Goal: Information Seeking & Learning: Learn about a topic

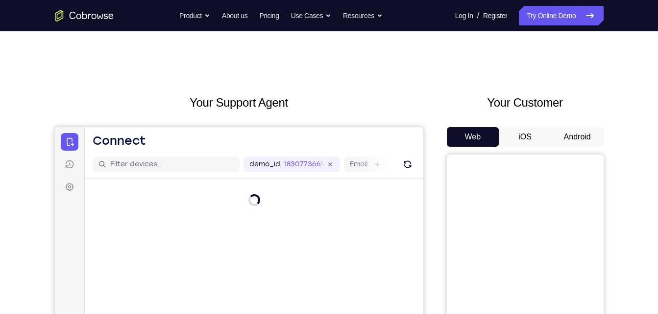
click at [572, 137] on button "Android" at bounding box center [577, 137] width 52 height 20
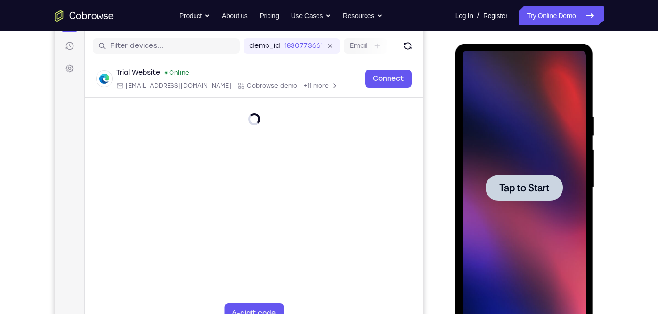
click at [514, 193] on span "Tap to Start" at bounding box center [524, 188] width 50 height 10
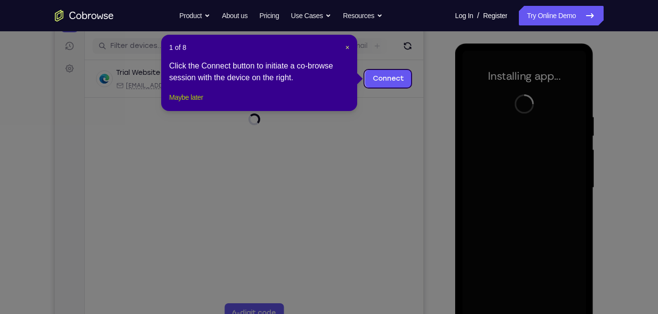
click at [192, 103] on button "Maybe later" at bounding box center [186, 98] width 34 height 12
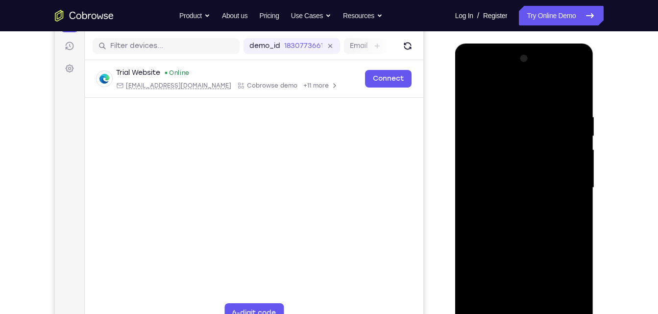
scroll to position [240, 0]
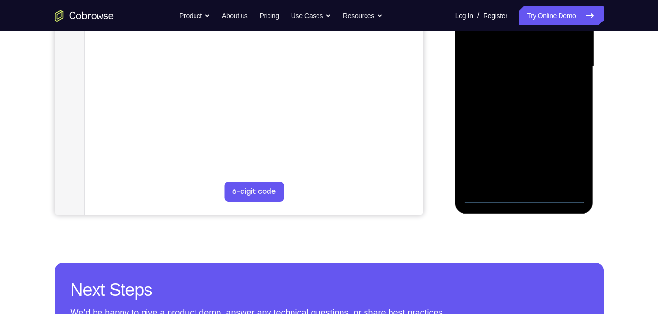
click at [523, 196] on div at bounding box center [523, 66] width 123 height 274
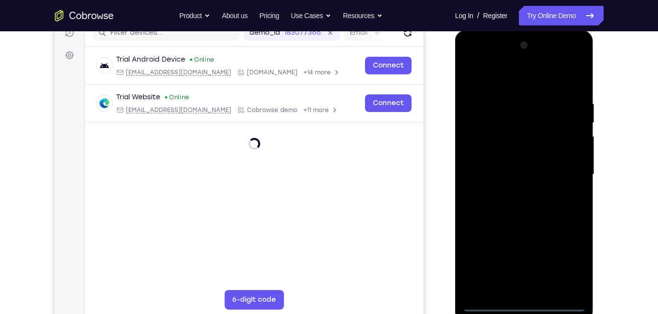
scroll to position [149, 0]
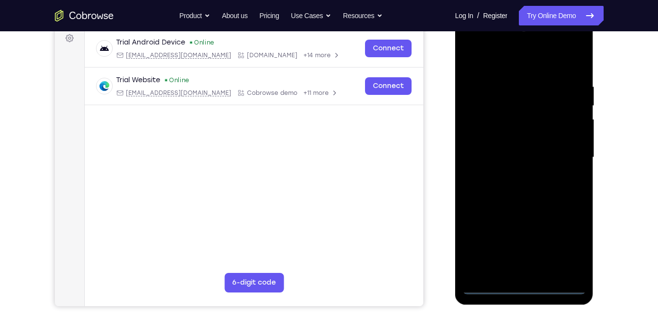
click at [567, 240] on div at bounding box center [523, 158] width 123 height 274
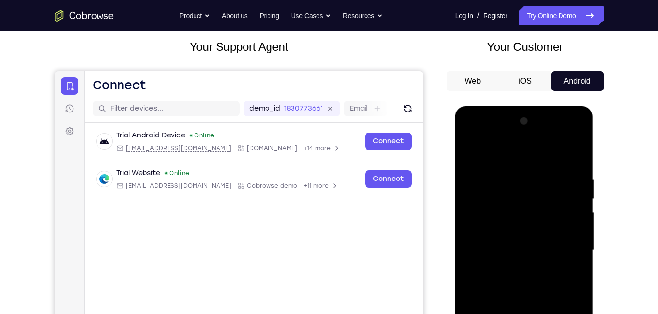
scroll to position [54, 0]
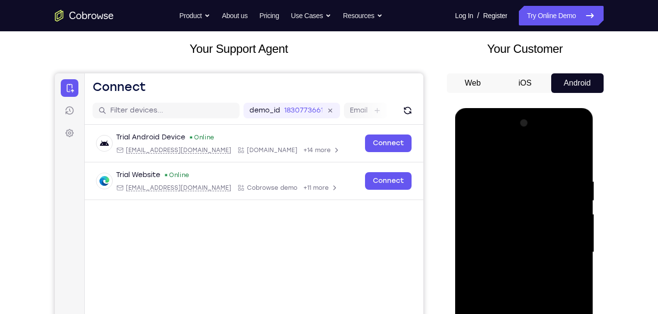
click at [470, 133] on div at bounding box center [523, 253] width 123 height 274
click at [562, 250] on div at bounding box center [523, 253] width 123 height 274
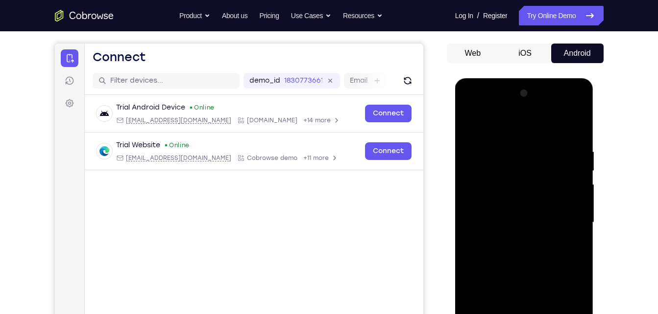
scroll to position [84, 0]
click at [512, 245] on div at bounding box center [523, 222] width 123 height 274
click at [510, 212] on div at bounding box center [523, 222] width 123 height 274
click at [532, 221] on div at bounding box center [523, 222] width 123 height 274
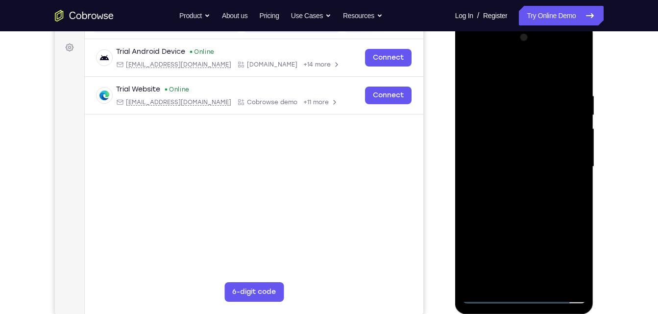
scroll to position [140, 0]
click at [521, 210] on div at bounding box center [523, 166] width 123 height 274
click at [569, 72] on div at bounding box center [523, 166] width 123 height 274
click at [524, 205] on div at bounding box center [523, 168] width 123 height 274
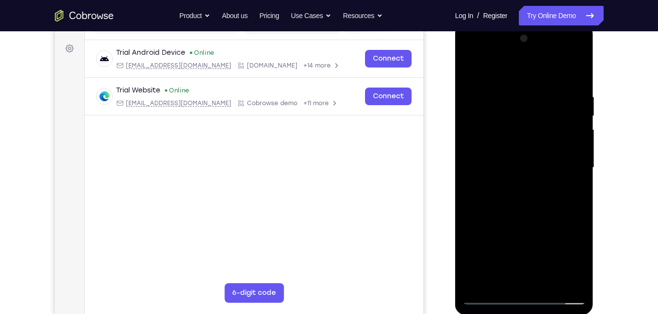
click at [524, 205] on div at bounding box center [523, 168] width 123 height 274
click at [544, 190] on div at bounding box center [523, 168] width 123 height 274
click at [524, 204] on div at bounding box center [523, 168] width 123 height 274
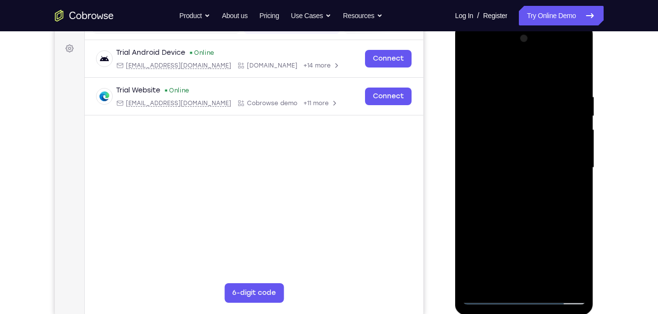
drag, startPoint x: 524, startPoint y: 204, endPoint x: 510, endPoint y: 165, distance: 41.8
drag, startPoint x: 510, startPoint y: 165, endPoint x: 542, endPoint y: 180, distance: 35.3
click at [542, 180] on div at bounding box center [523, 168] width 123 height 274
drag, startPoint x: 542, startPoint y: 180, endPoint x: 578, endPoint y: 287, distance: 113.7
click at [578, 287] on div at bounding box center [523, 168] width 123 height 274
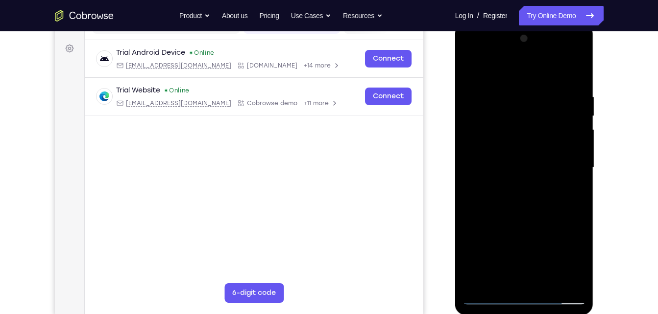
click at [547, 285] on div at bounding box center [523, 168] width 123 height 274
click at [524, 219] on div at bounding box center [523, 168] width 123 height 274
click at [476, 141] on div at bounding box center [523, 168] width 123 height 274
click at [498, 65] on div at bounding box center [523, 168] width 123 height 274
click at [485, 98] on div at bounding box center [523, 168] width 123 height 274
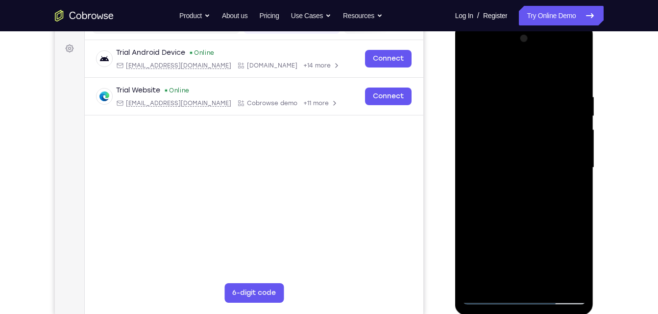
click at [475, 92] on div at bounding box center [523, 168] width 123 height 274
click at [478, 93] on div at bounding box center [523, 168] width 123 height 274
click at [469, 67] on div at bounding box center [523, 168] width 123 height 274
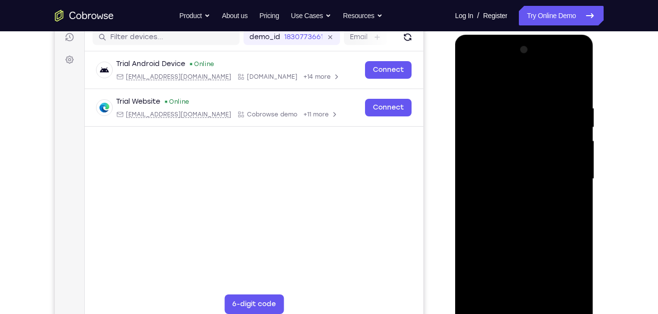
scroll to position [149, 0]
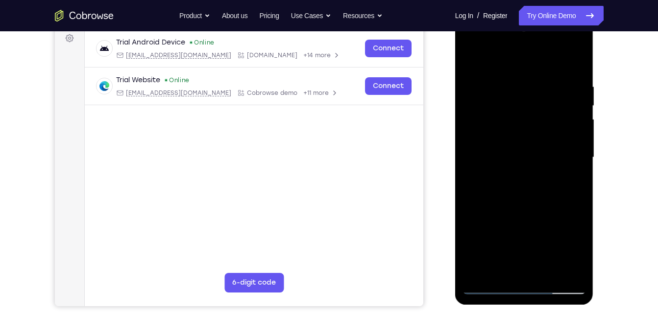
drag, startPoint x: 524, startPoint y: 126, endPoint x: 555, endPoint y: 287, distance: 164.7
click at [555, 287] on div at bounding box center [523, 158] width 123 height 274
drag, startPoint x: 478, startPoint y: 153, endPoint x: 505, endPoint y: 337, distance: 186.3
click at [505, 307] on html "Online web based iOS Simulators and Android Emulators. Run iPhone, iPad, Mobile…" at bounding box center [525, 160] width 140 height 294
drag, startPoint x: 487, startPoint y: 155, endPoint x: 508, endPoint y: 339, distance: 185.4
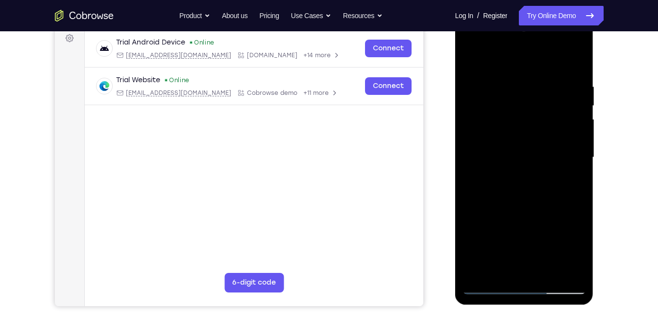
click at [508, 307] on html "Online web based iOS Simulators and Android Emulators. Run iPhone, iPad, Mobile…" at bounding box center [525, 160] width 140 height 294
drag, startPoint x: 487, startPoint y: 91, endPoint x: 512, endPoint y: 233, distance: 143.7
click at [512, 233] on div at bounding box center [523, 158] width 123 height 274
drag, startPoint x: 491, startPoint y: 149, endPoint x: 505, endPoint y: 258, distance: 109.7
click at [505, 258] on div at bounding box center [523, 158] width 123 height 274
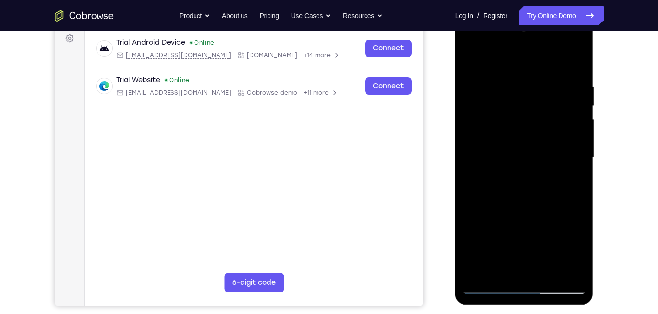
drag, startPoint x: 497, startPoint y: 203, endPoint x: 449, endPoint y: 125, distance: 91.5
click at [455, 125] on html "Online web based iOS Simulators and Android Emulators. Run iPhone, iPad, Mobile…" at bounding box center [525, 160] width 140 height 294
click at [469, 60] on div at bounding box center [523, 158] width 123 height 274
click at [475, 56] on div at bounding box center [523, 158] width 123 height 274
click at [471, 53] on div at bounding box center [523, 158] width 123 height 274
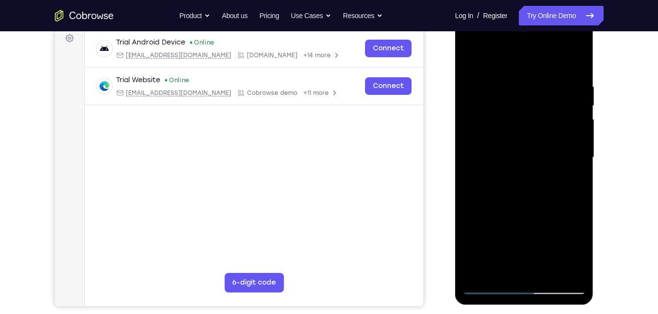
click at [570, 270] on div at bounding box center [523, 158] width 123 height 274
click at [482, 273] on div at bounding box center [523, 158] width 123 height 274
click at [509, 80] on div at bounding box center [523, 158] width 123 height 274
click at [550, 60] on div at bounding box center [523, 158] width 123 height 274
click at [571, 61] on div at bounding box center [523, 158] width 123 height 274
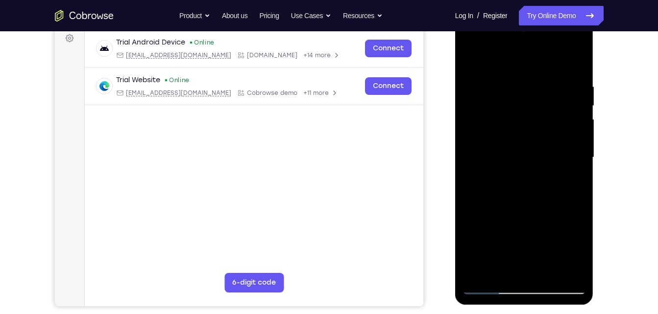
drag, startPoint x: 522, startPoint y: 112, endPoint x: 530, endPoint y: 173, distance: 62.3
click at [530, 173] on div at bounding box center [523, 158] width 123 height 274
click at [510, 83] on div at bounding box center [523, 158] width 123 height 274
click at [560, 266] on div at bounding box center [523, 158] width 123 height 274
click at [513, 265] on div at bounding box center [523, 158] width 123 height 274
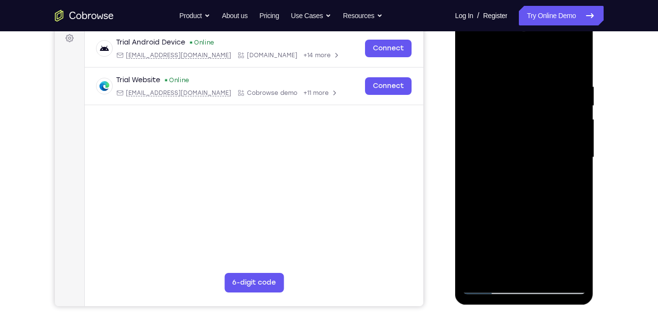
click at [539, 205] on div at bounding box center [523, 158] width 123 height 274
click at [495, 88] on div at bounding box center [523, 158] width 123 height 274
click at [497, 266] on div at bounding box center [523, 158] width 123 height 274
click at [577, 44] on div at bounding box center [523, 158] width 123 height 274
click at [502, 58] on div at bounding box center [523, 158] width 123 height 274
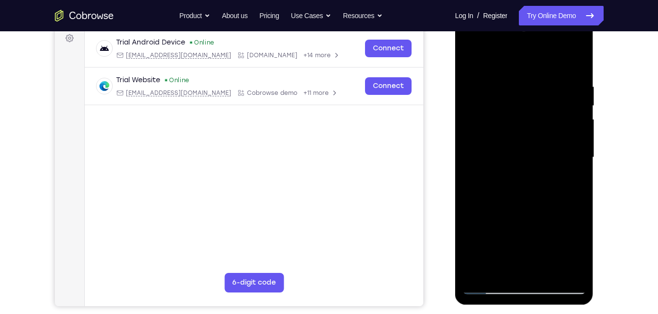
click at [569, 268] on div at bounding box center [523, 158] width 123 height 274
click at [579, 50] on div at bounding box center [523, 158] width 123 height 274
click at [473, 103] on div at bounding box center [523, 158] width 123 height 274
click at [578, 45] on div at bounding box center [523, 158] width 123 height 274
click at [474, 42] on div at bounding box center [523, 158] width 123 height 274
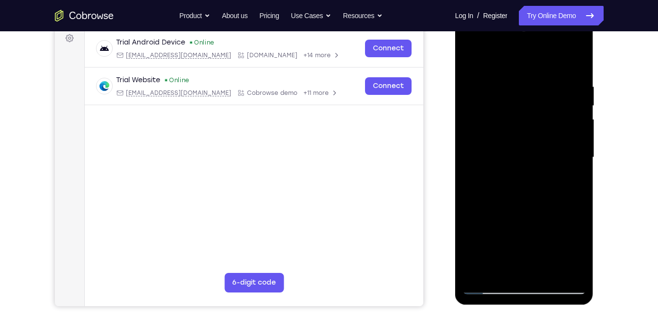
click at [474, 42] on div at bounding box center [523, 158] width 123 height 274
click at [543, 213] on div at bounding box center [523, 158] width 123 height 274
click at [534, 254] on div at bounding box center [523, 158] width 123 height 274
click at [533, 265] on div at bounding box center [523, 158] width 123 height 274
click at [545, 217] on div at bounding box center [523, 158] width 123 height 274
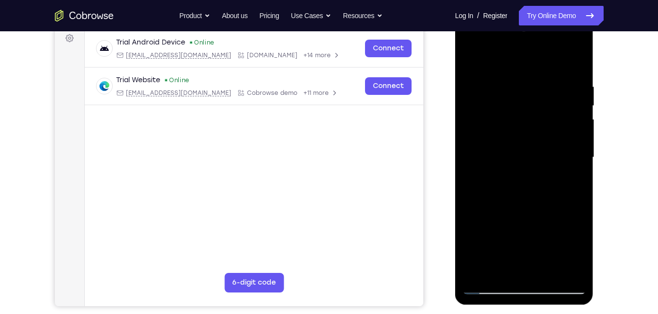
click at [533, 248] on div at bounding box center [523, 158] width 123 height 274
click at [558, 200] on div at bounding box center [523, 158] width 123 height 274
click at [522, 231] on div at bounding box center [523, 158] width 123 height 274
click at [517, 234] on div at bounding box center [523, 158] width 123 height 274
drag, startPoint x: 504, startPoint y: 192, endPoint x: 562, endPoint y: 183, distance: 59.0
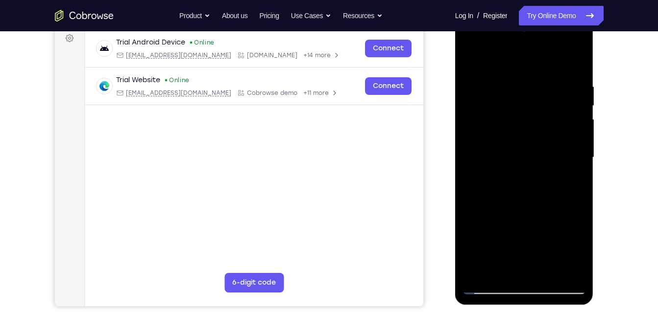
click at [562, 183] on div at bounding box center [523, 158] width 123 height 274
drag, startPoint x: 504, startPoint y: 166, endPoint x: 568, endPoint y: 154, distance: 65.2
click at [568, 154] on div at bounding box center [523, 158] width 123 height 274
click at [523, 269] on div at bounding box center [523, 158] width 123 height 274
click at [525, 235] on div at bounding box center [523, 158] width 123 height 274
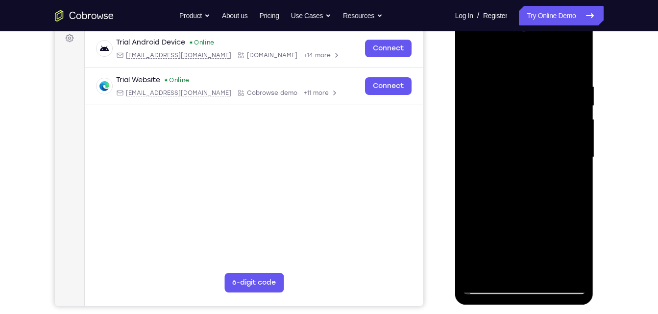
click at [513, 229] on div at bounding box center [523, 158] width 123 height 274
click at [532, 216] on div at bounding box center [523, 158] width 123 height 274
click at [477, 236] on div at bounding box center [523, 158] width 123 height 274
click at [578, 247] on div at bounding box center [523, 158] width 123 height 274
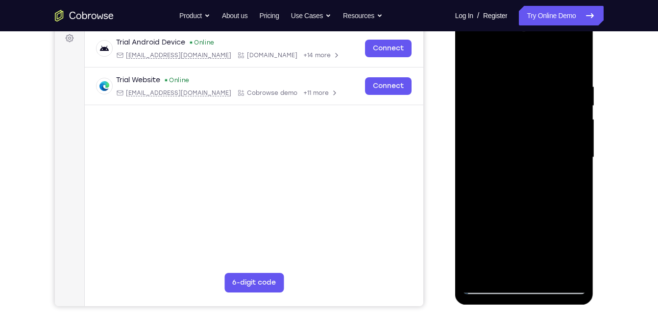
click at [578, 247] on div at bounding box center [523, 158] width 123 height 274
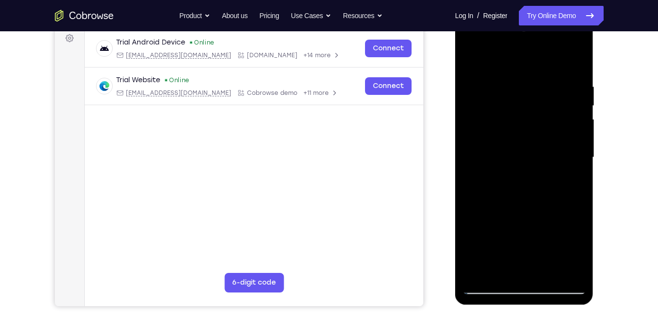
click at [578, 247] on div at bounding box center [523, 158] width 123 height 274
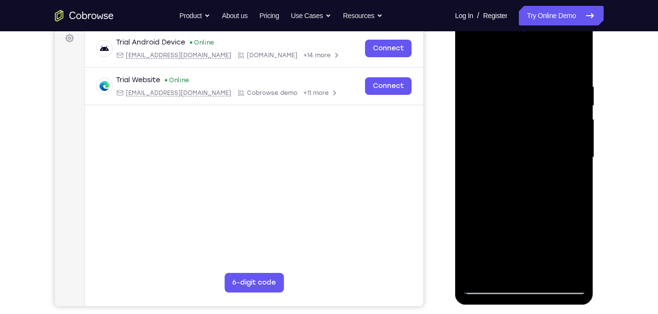
click at [578, 247] on div at bounding box center [523, 158] width 123 height 274
click at [524, 235] on div at bounding box center [523, 158] width 123 height 274
click at [532, 247] on div at bounding box center [523, 158] width 123 height 274
click at [532, 217] on div at bounding box center [523, 158] width 123 height 274
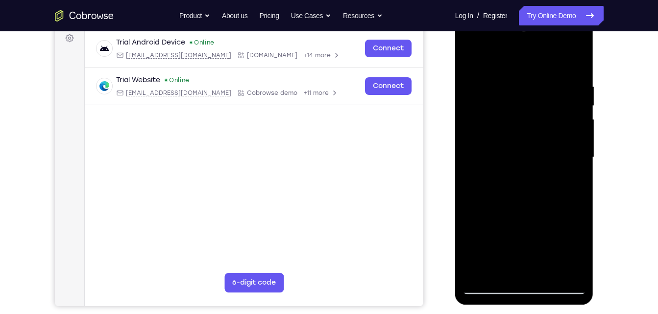
click at [492, 237] on div at bounding box center [523, 158] width 123 height 274
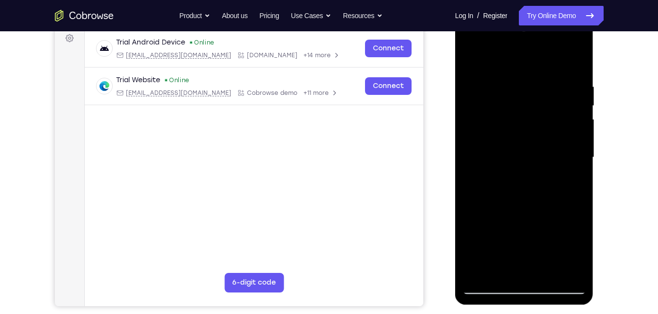
click at [577, 267] on div at bounding box center [523, 158] width 123 height 274
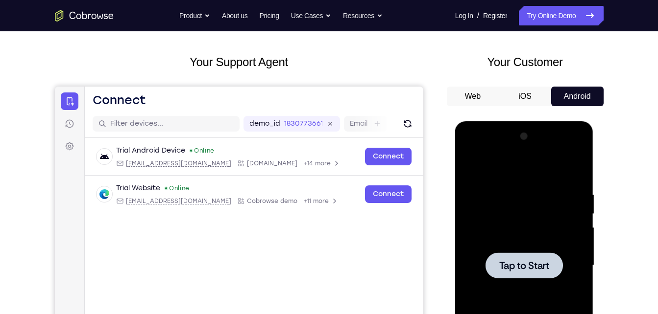
scroll to position [0, 0]
